Goal: Task Accomplishment & Management: Manage account settings

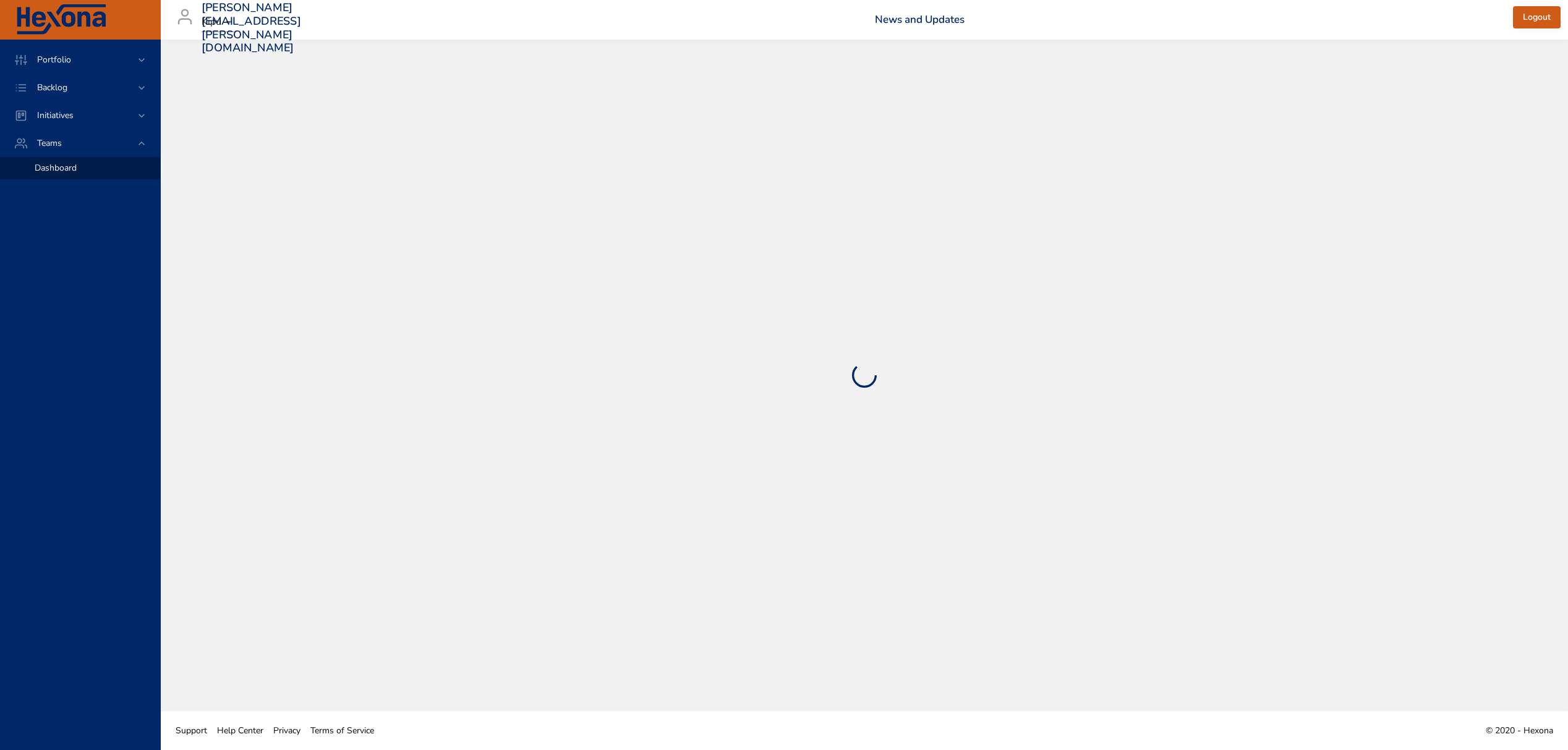
click at [221, 34] on div "[PERSON_NAME][EMAIL_ADDRESS][PERSON_NAME][DOMAIN_NAME] Kipu" at bounding box center [202, 19] width 68 height 39
click at [223, 28] on body "Portfolio Backlog Initiatives Teams Dashboard [PERSON_NAME][EMAIL_ADDRESS][PERS…" at bounding box center [784, 375] width 1568 height 750
click at [107, 83] on div at bounding box center [784, 375] width 1568 height 750
click at [136, 87] on icon at bounding box center [142, 88] width 13 height 13
click at [84, 107] on span "Backlog Details" at bounding box center [64, 112] width 59 height 12
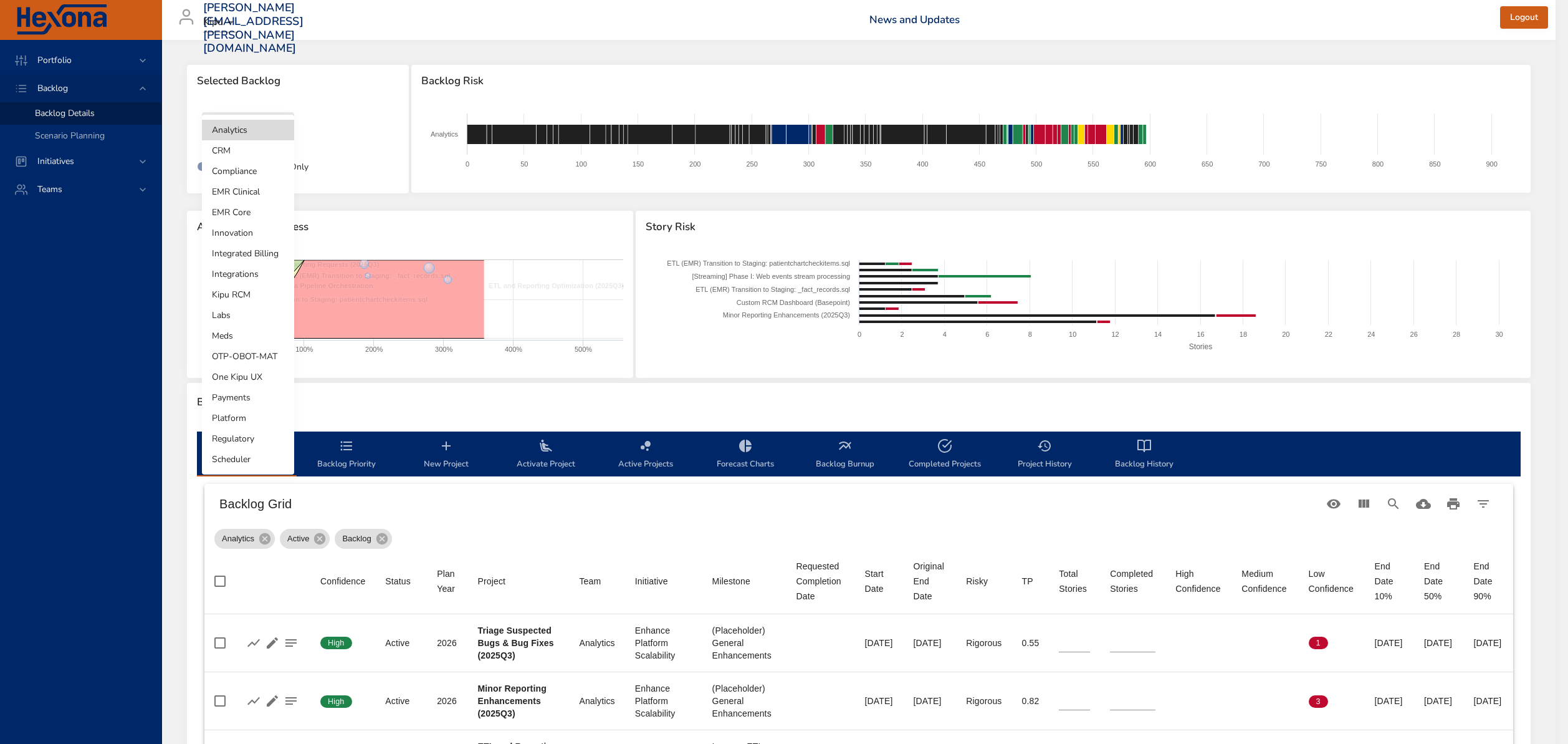
click at [283, 130] on body "Portfolio Backlog Backlog Details Scenario Planning Initiatives Teams [PERSON_N…" at bounding box center [784, 372] width 1568 height 744
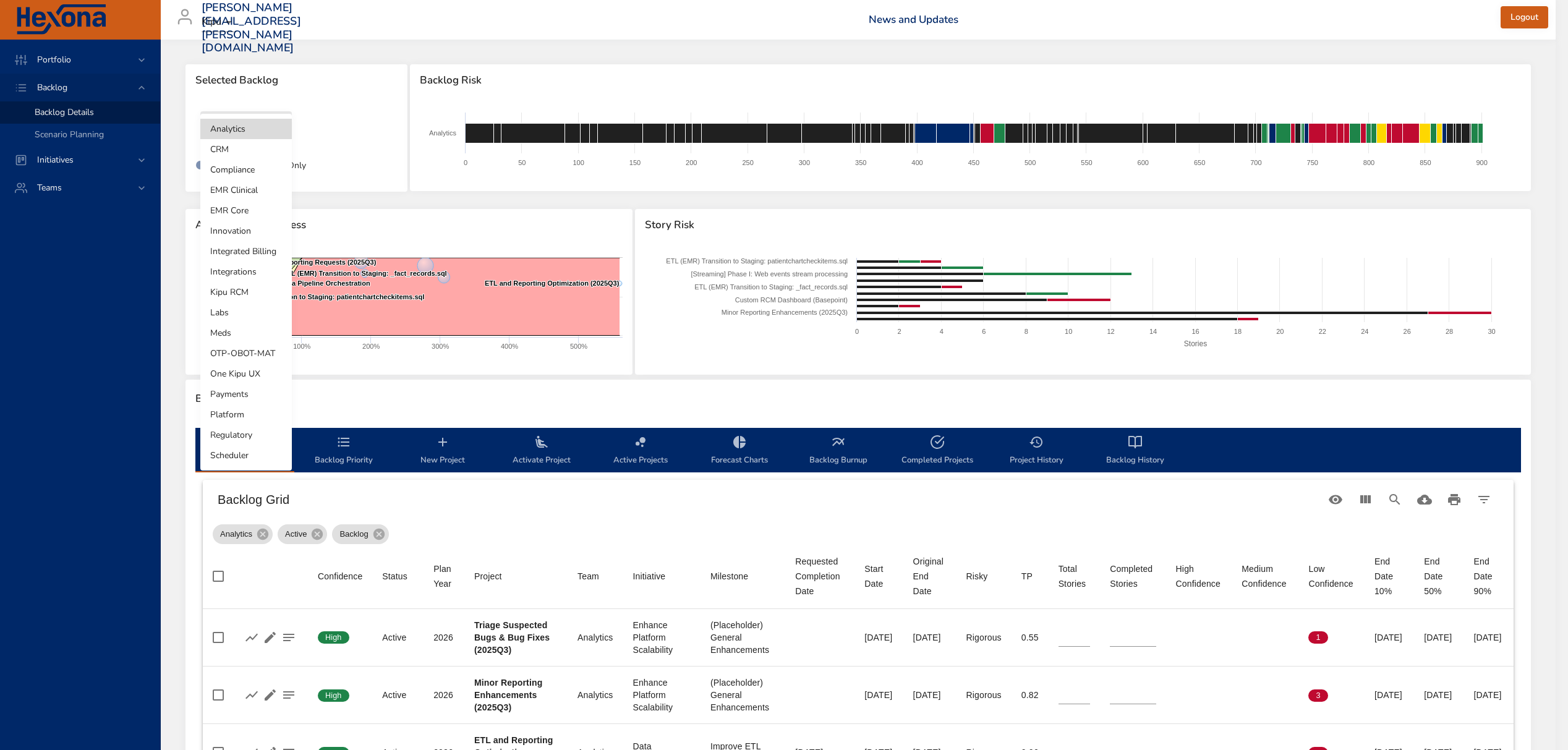
click at [267, 292] on li "Kipu RCM" at bounding box center [246, 292] width 91 height 20
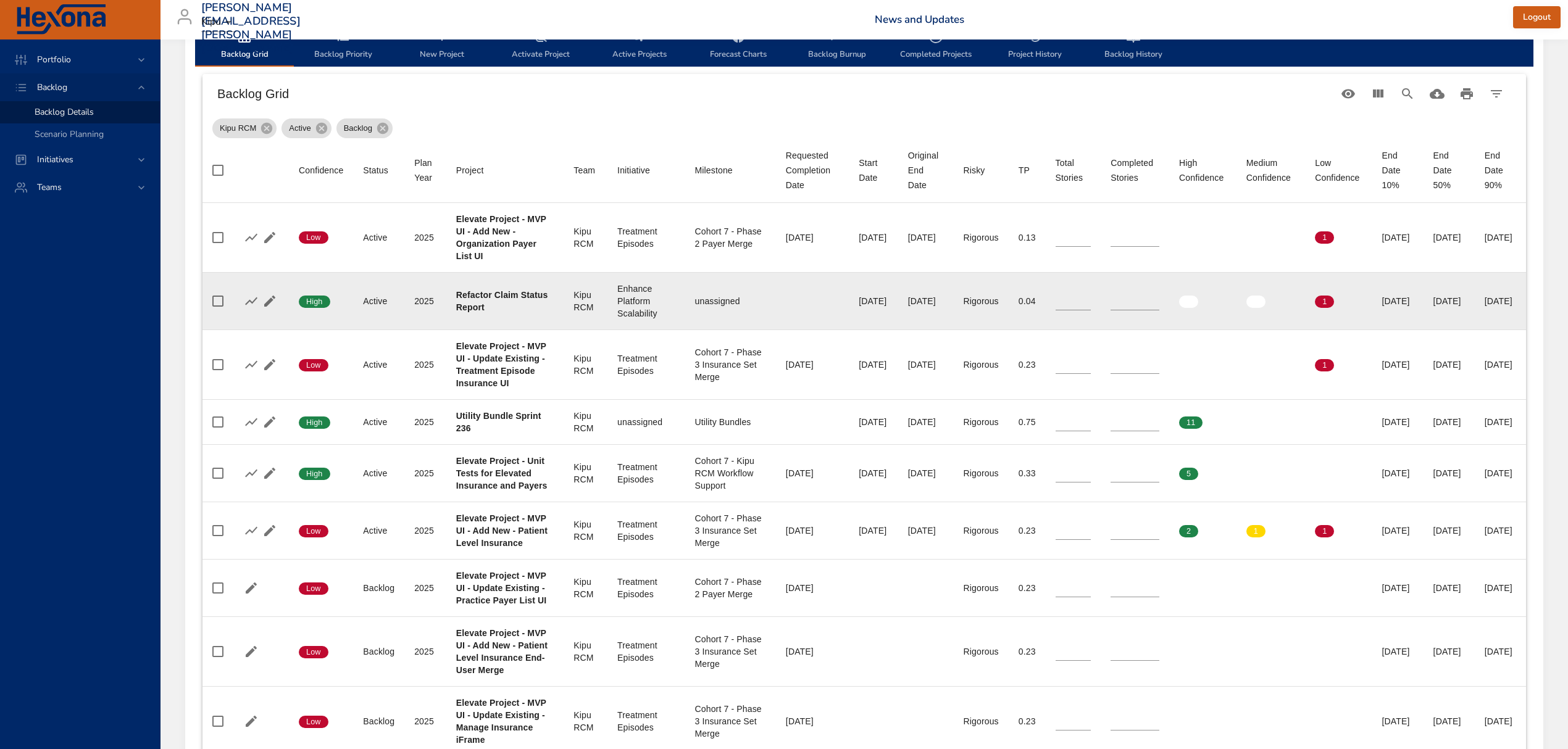
scroll to position [411, 0]
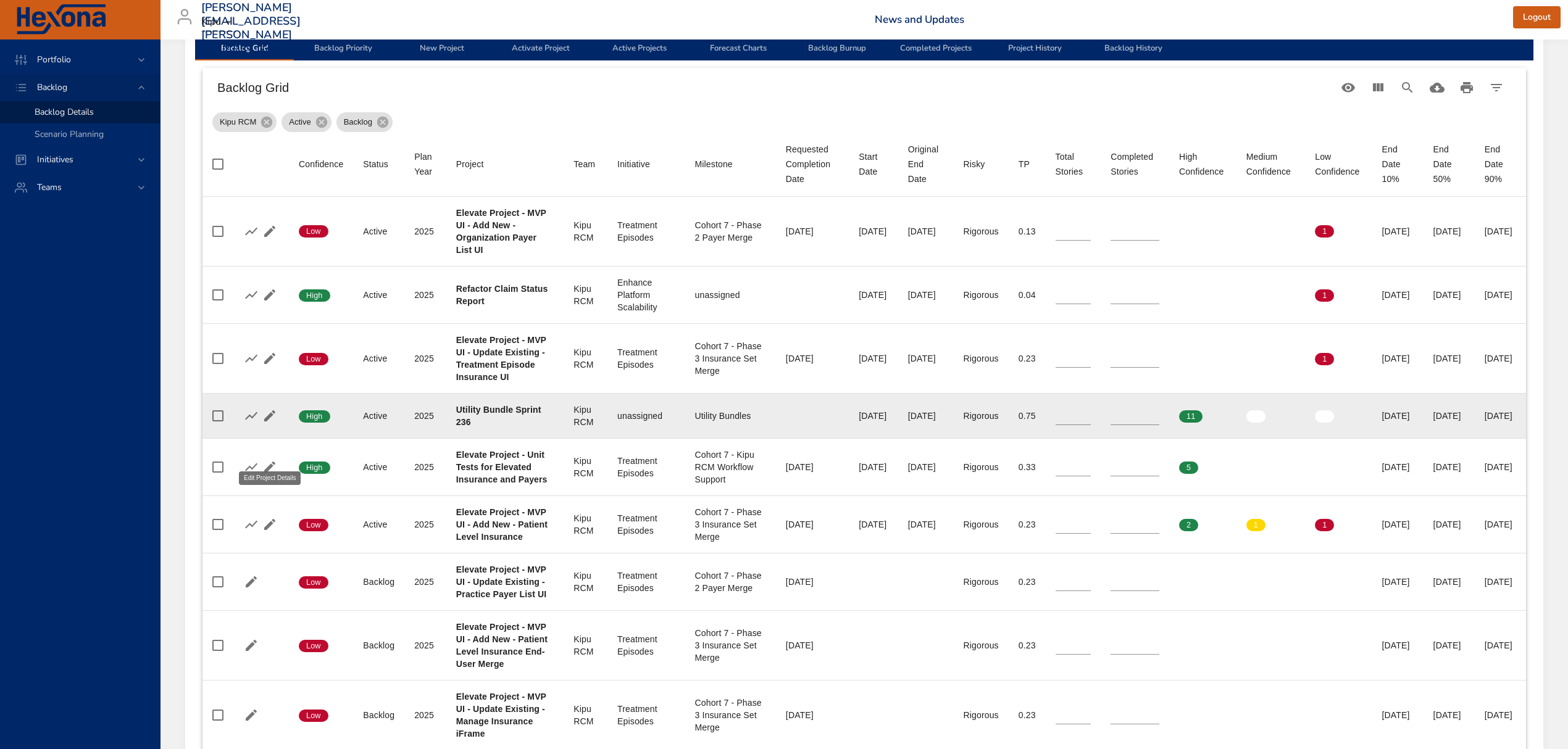
click at [275, 424] on icon "button" at bounding box center [269, 415] width 15 height 15
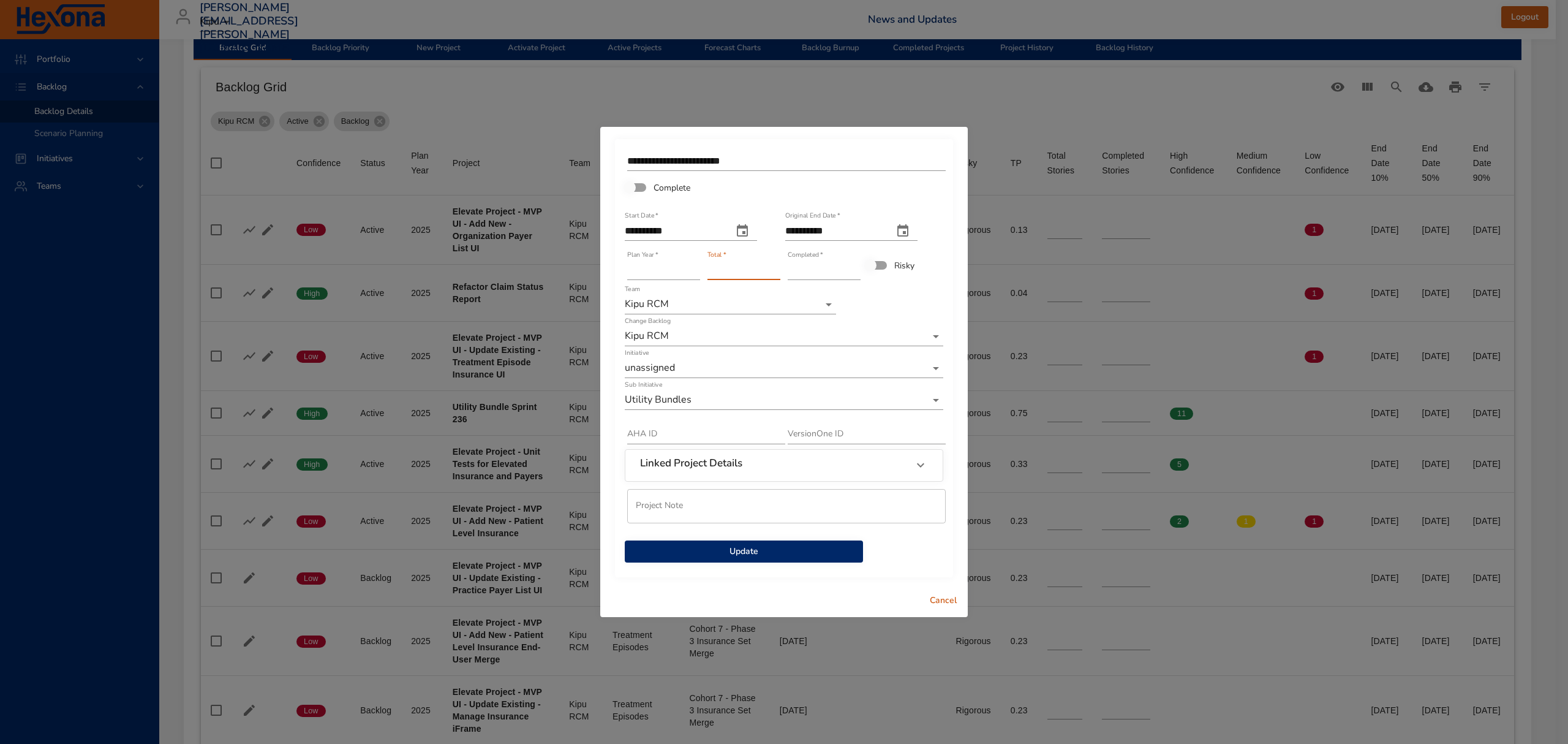
click at [777, 266] on input "**" at bounding box center [744, 270] width 73 height 20
type input "**"
click at [777, 266] on input "**" at bounding box center [744, 270] width 73 height 20
click at [748, 555] on span "Update" at bounding box center [744, 552] width 218 height 15
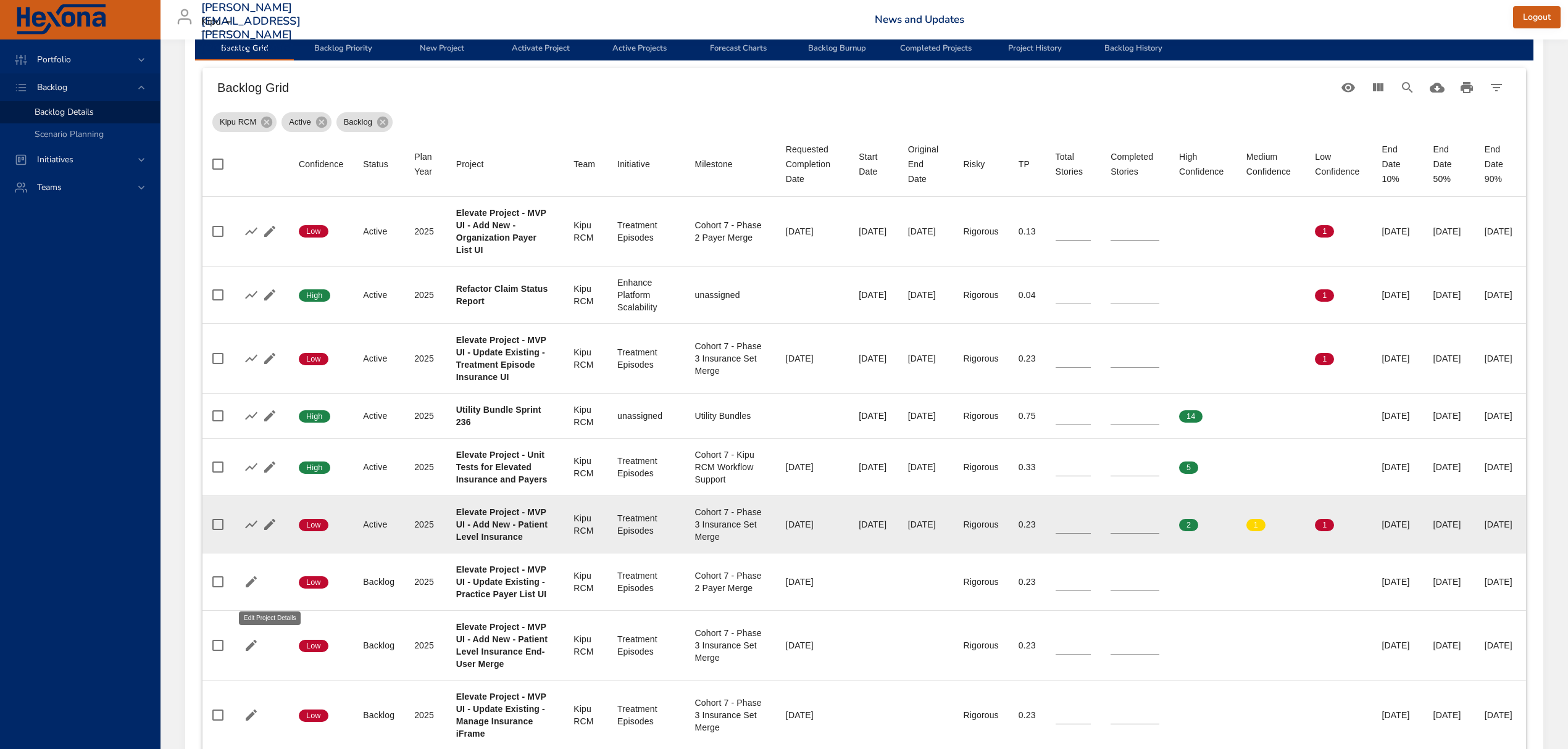
click at [272, 532] on icon "button" at bounding box center [269, 524] width 15 height 15
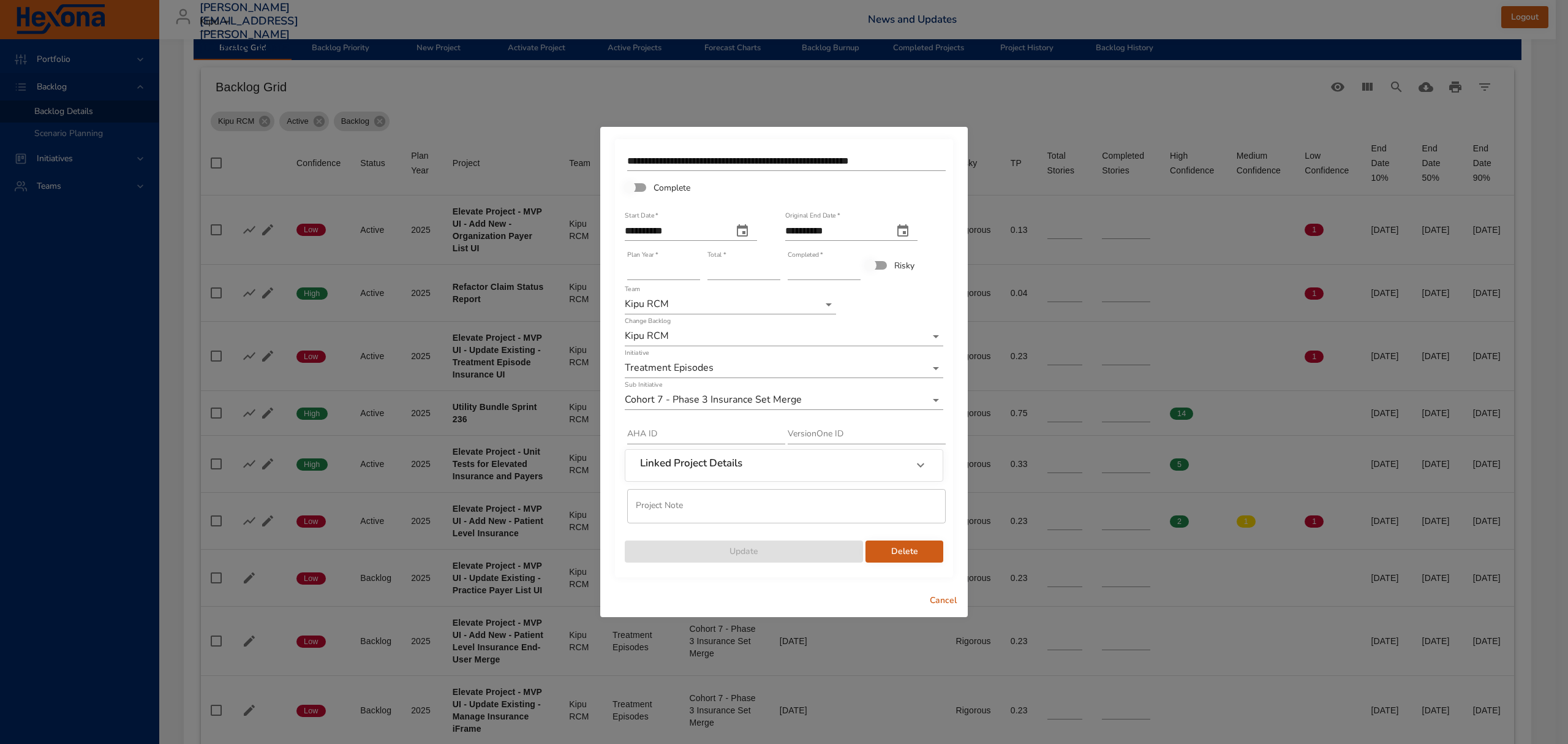
type input "*"
click at [855, 265] on input "*" at bounding box center [824, 270] width 73 height 20
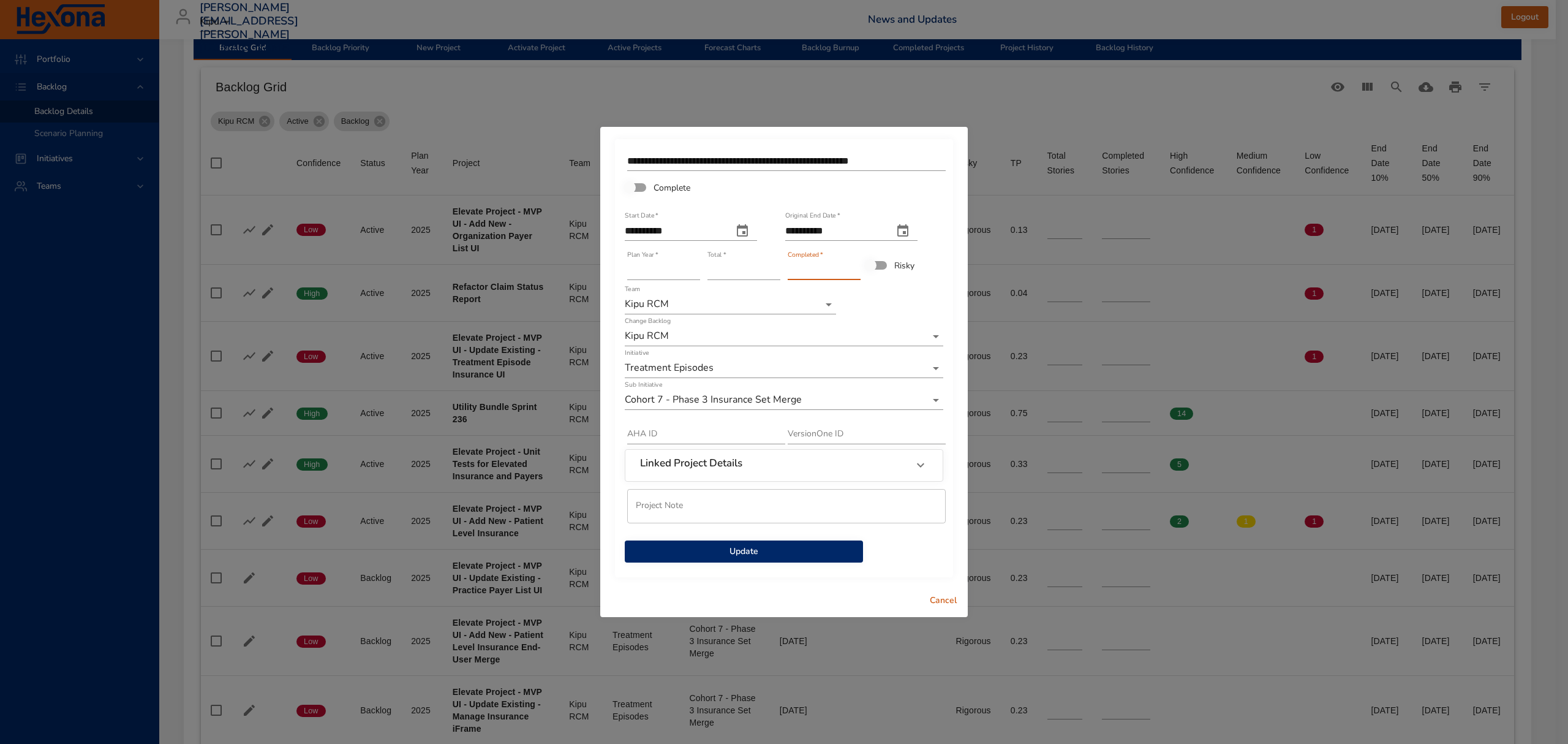
click at [767, 476] on div "Linked Project Details" at bounding box center [784, 465] width 318 height 31
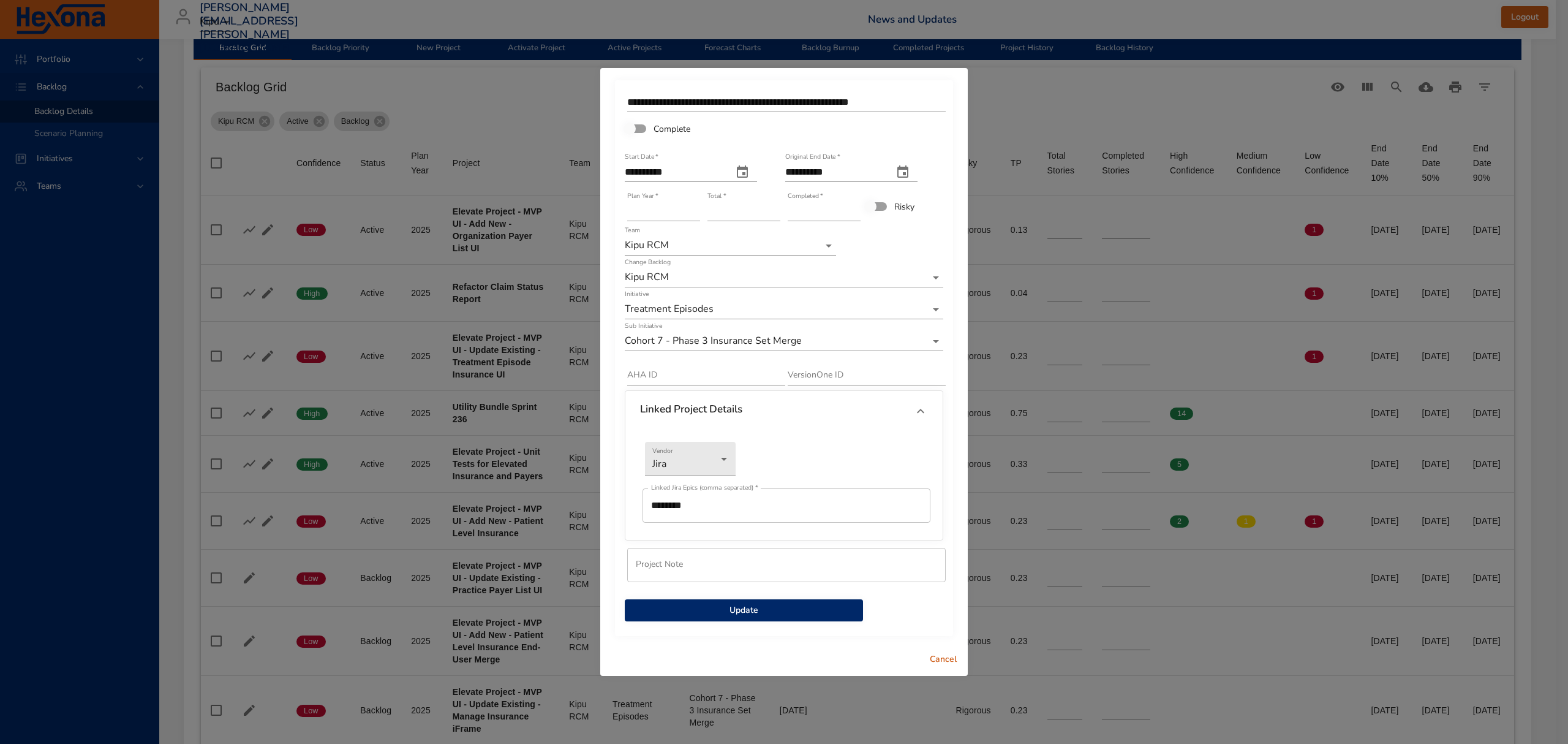
click at [743, 610] on span "Update" at bounding box center [744, 610] width 218 height 15
